Goal: Information Seeking & Learning: Check status

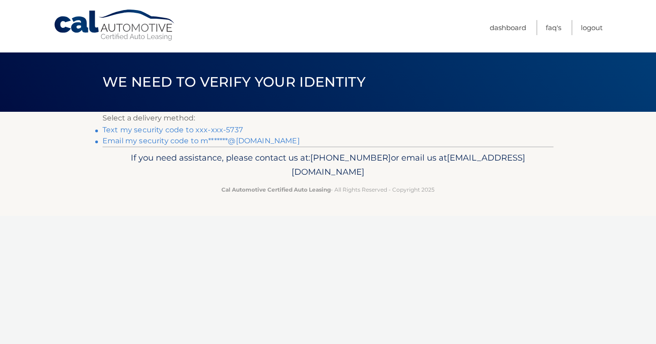
click at [206, 139] on link "Email my security code to m*******@[DOMAIN_NAME]" at bounding box center [201, 140] width 197 height 9
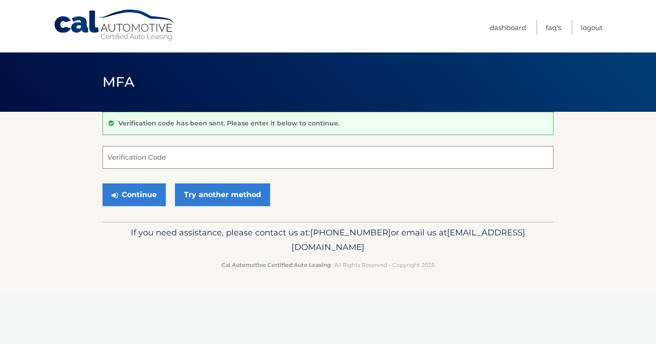
click at [158, 154] on input "Verification Code" at bounding box center [328, 157] width 451 height 23
paste input "887316"
type input "887316"
click at [139, 198] on button "Continue" at bounding box center [134, 194] width 63 height 23
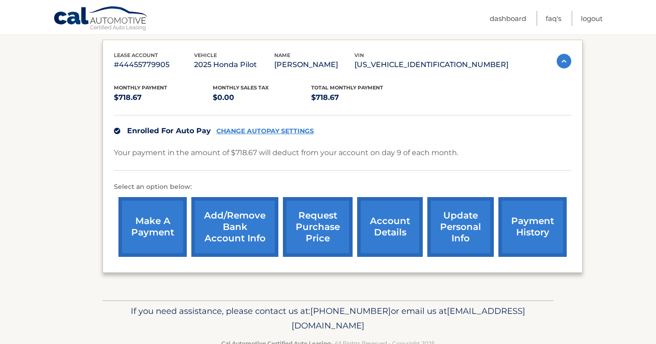
scroll to position [174, 0]
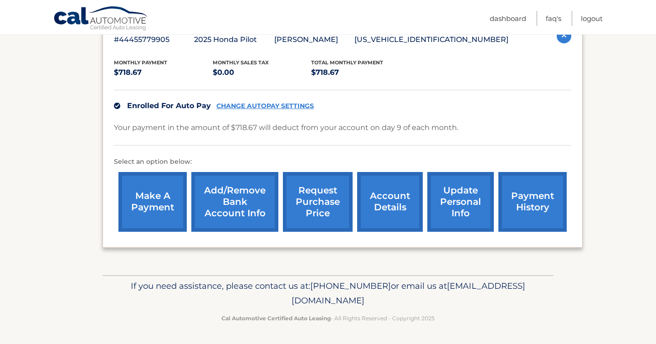
click at [320, 201] on link "request purchase price" at bounding box center [318, 202] width 70 height 60
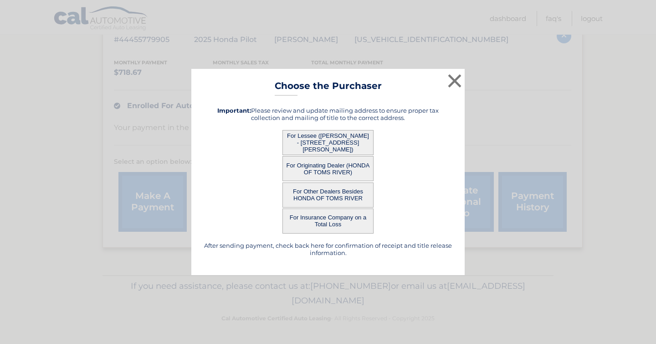
click at [328, 137] on button "For Lessee ([PERSON_NAME] - [STREET_ADDRESS][PERSON_NAME])" at bounding box center [328, 142] width 91 height 25
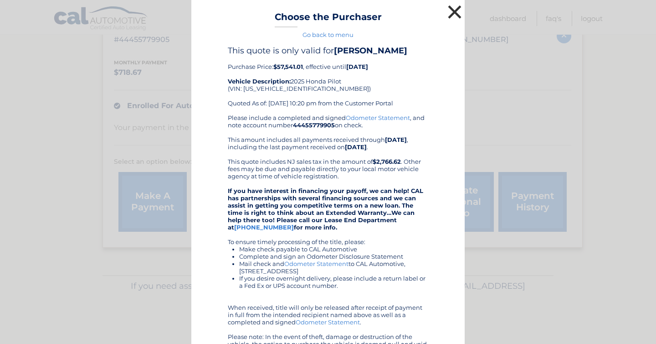
click at [457, 9] on button "×" at bounding box center [455, 12] width 18 height 18
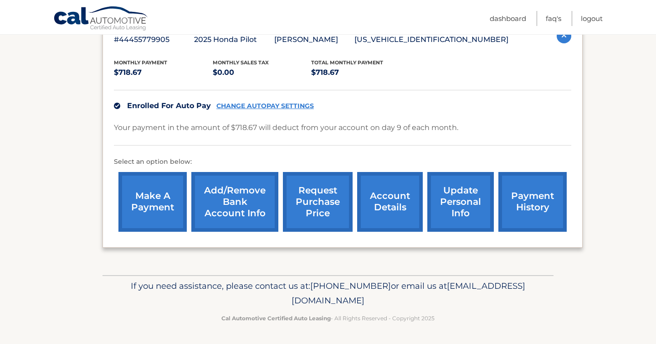
click at [311, 205] on link "request purchase price" at bounding box center [318, 202] width 70 height 60
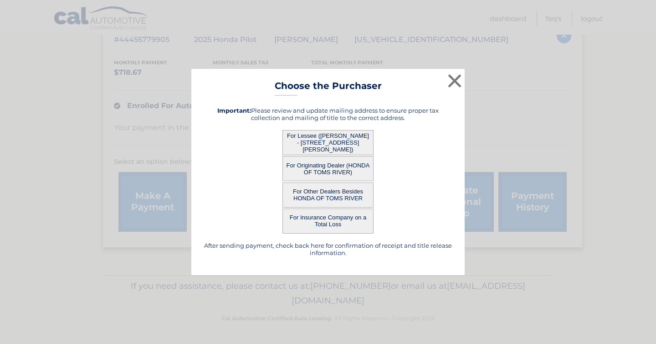
click at [306, 163] on button "For Originating Dealer (HONDA OF TOMS RIVER)" at bounding box center [328, 168] width 91 height 25
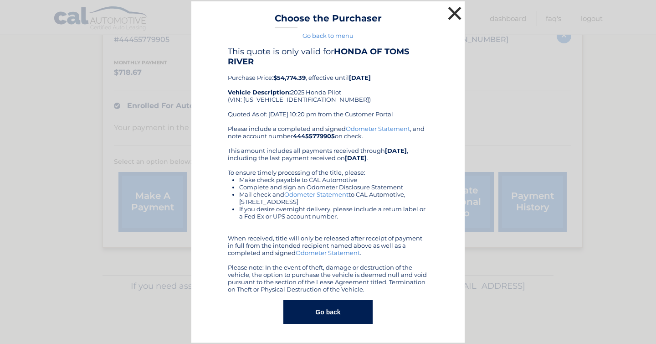
click at [456, 12] on button "×" at bounding box center [455, 13] width 18 height 18
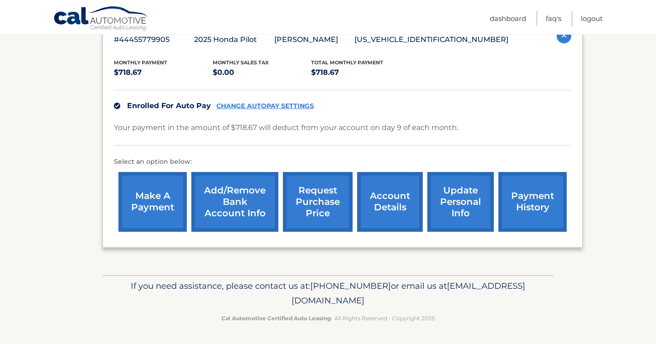
click at [319, 199] on link "request purchase price" at bounding box center [318, 202] width 70 height 60
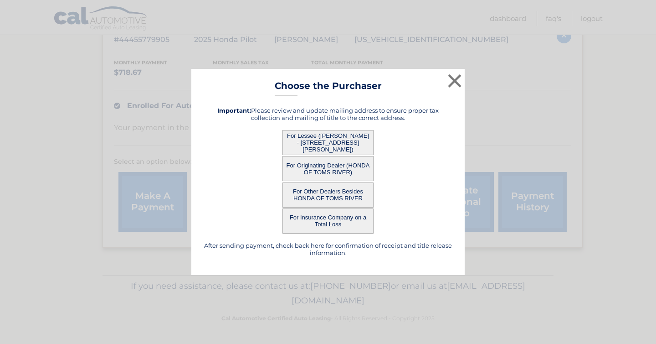
click at [319, 199] on button "For Other Dealers Besides HONDA OF TOMS RIVER" at bounding box center [328, 194] width 91 height 25
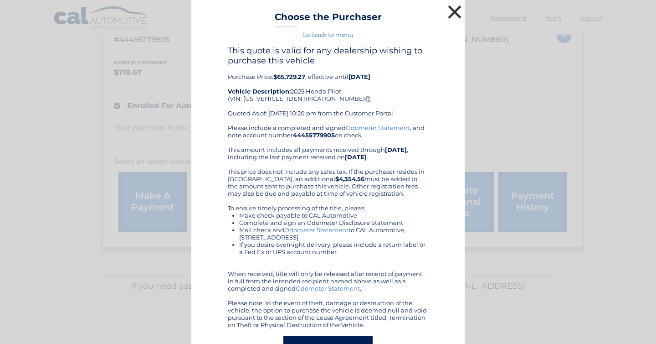
click at [458, 10] on button "×" at bounding box center [455, 12] width 18 height 18
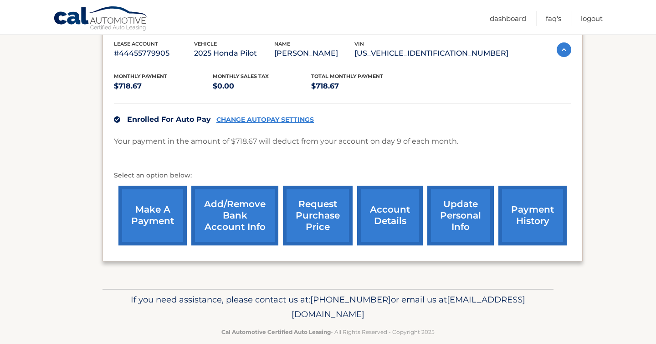
scroll to position [166, 0]
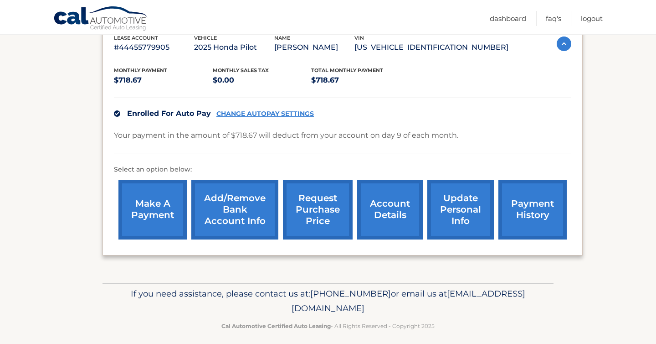
click at [404, 203] on link "account details" at bounding box center [390, 210] width 66 height 60
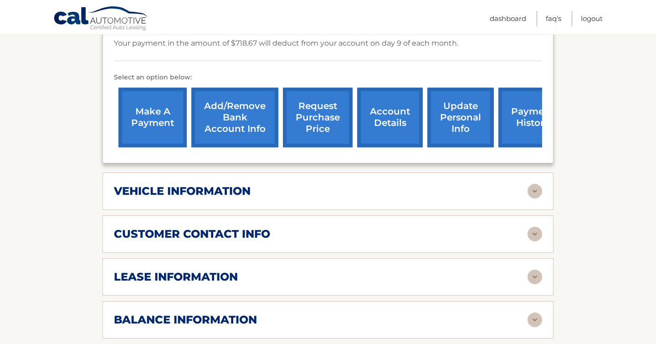
scroll to position [309, 0]
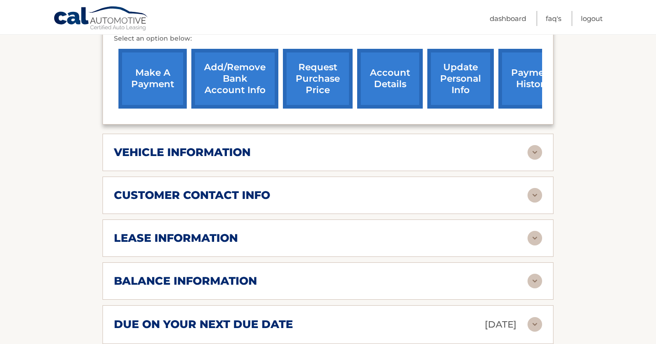
click at [347, 231] on div "lease information" at bounding box center [321, 238] width 414 height 14
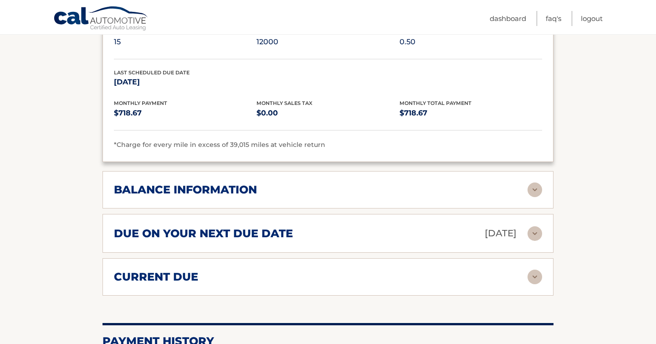
scroll to position [579, 0]
